Goal: Use online tool/utility

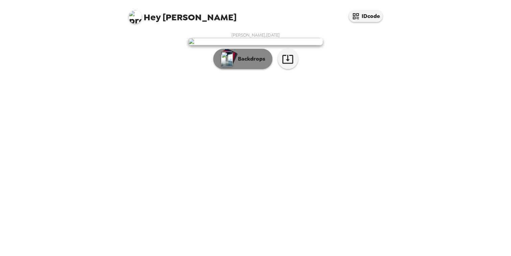
click at [258, 63] on p "Backdrops" at bounding box center [250, 59] width 31 height 8
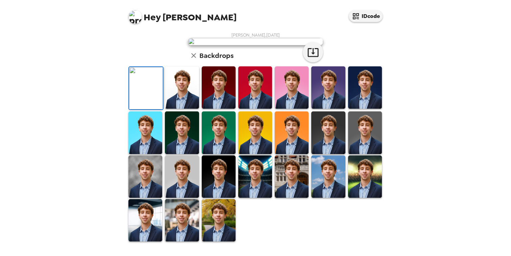
scroll to position [68, 0]
click at [181, 109] on img at bounding box center [182, 87] width 34 height 42
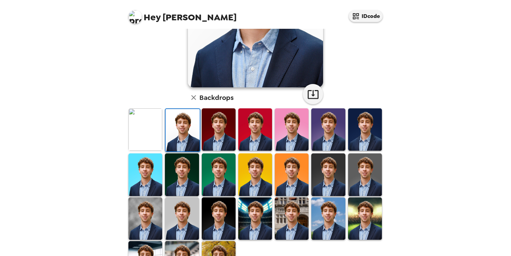
scroll to position [158, 0]
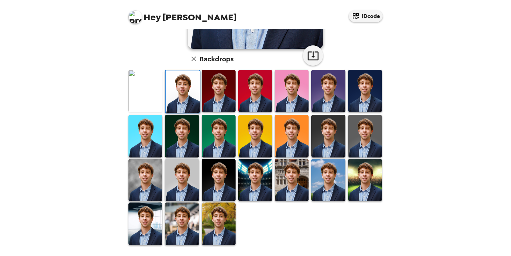
click at [222, 240] on img at bounding box center [219, 223] width 34 height 42
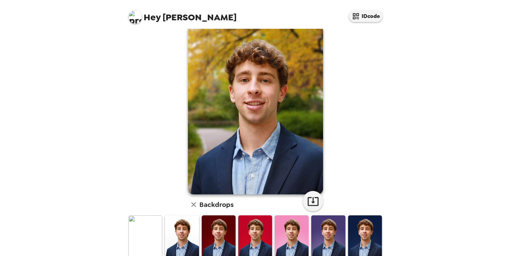
scroll to position [0, 0]
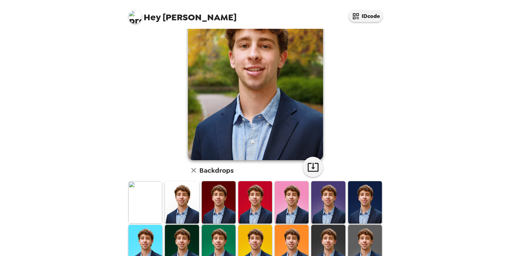
click at [181, 192] on img at bounding box center [182, 202] width 34 height 42
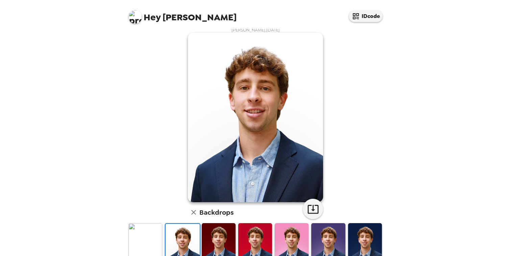
scroll to position [3, 0]
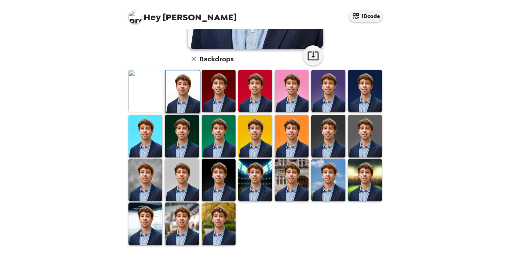
click at [213, 228] on img at bounding box center [219, 223] width 34 height 42
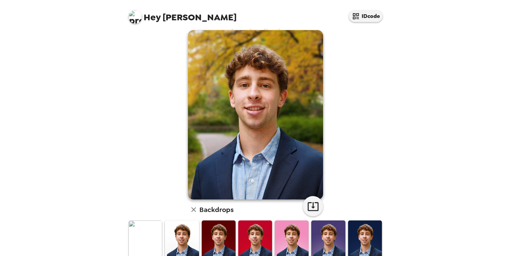
scroll to position [0, 0]
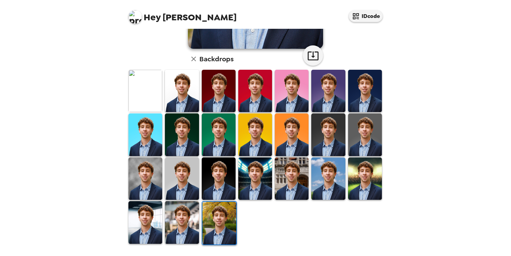
click at [182, 86] on img at bounding box center [182, 91] width 34 height 42
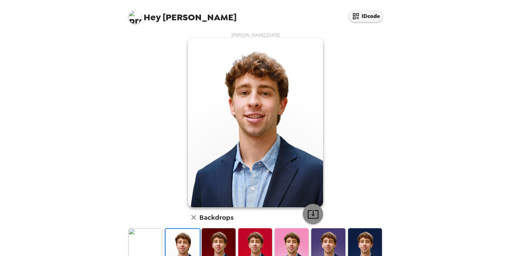
click at [315, 214] on icon "button" at bounding box center [313, 214] width 12 height 12
